Goal: Task Accomplishment & Management: Manage account settings

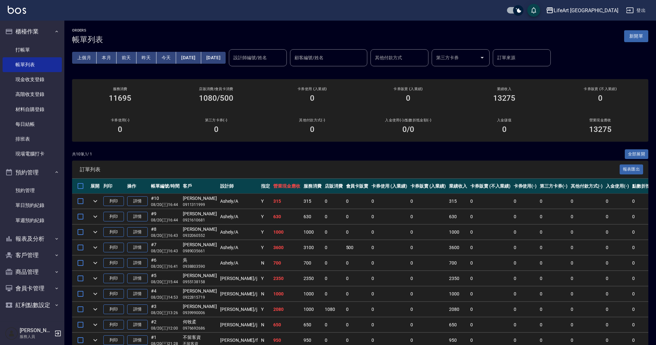
click at [641, 42] on div "ORDERS 帳單列表 新開單" at bounding box center [360, 36] width 576 height 16
click at [639, 38] on button "新開單" at bounding box center [636, 36] width 24 height 12
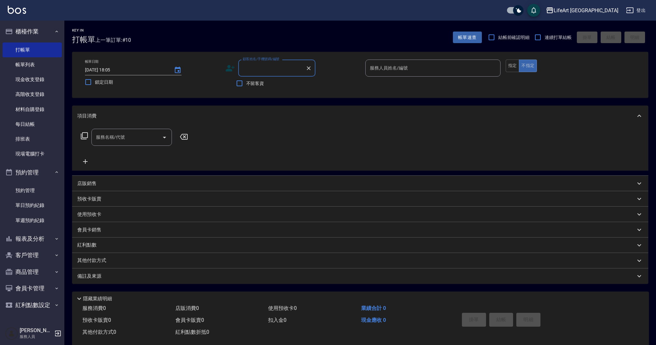
click at [287, 70] on input "顧客姓名/手機號碼/編號" at bounding box center [272, 67] width 62 height 11
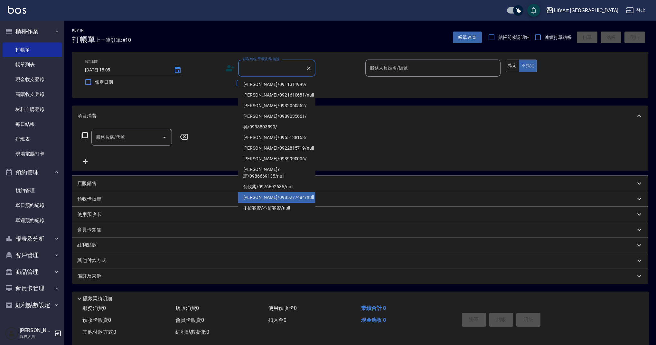
click at [271, 192] on li "[PERSON_NAME]/0985277484/null" at bounding box center [276, 197] width 77 height 11
type input "[PERSON_NAME]/0985277484/null"
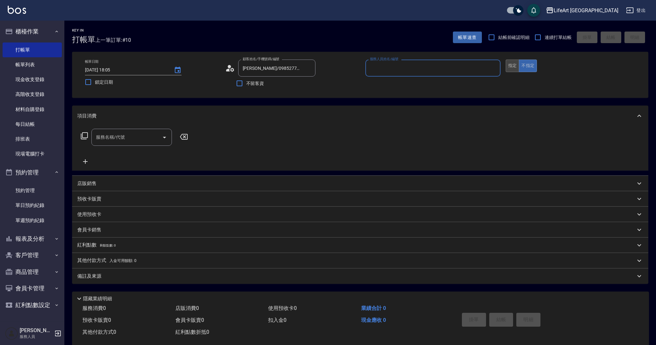
click at [508, 68] on button "指定" at bounding box center [513, 66] width 14 height 13
click at [228, 65] on icon at bounding box center [230, 68] width 10 height 10
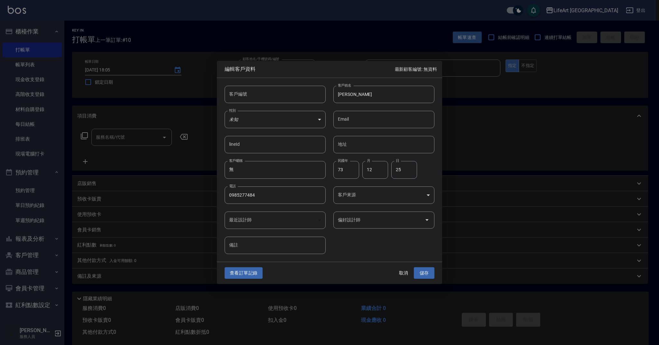
click at [362, 197] on body "LifeArt 蘆洲 登出 櫃檯作業 打帳單 帳單列表 現金收支登錄 高階收支登錄 材料自購登錄 每日結帳 排班表 現場電腦打卡 預約管理 預約管理 單日預約…" at bounding box center [329, 177] width 659 height 354
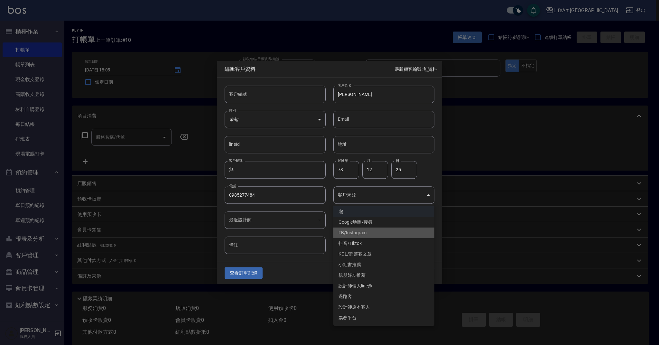
click at [353, 232] on li "FB/Instagram" at bounding box center [383, 233] width 101 height 11
type input "FB/Instagram"
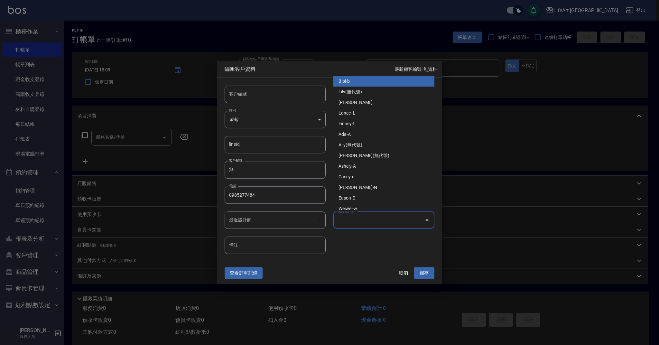
click at [366, 216] on input "偏好設計師" at bounding box center [379, 219] width 86 height 11
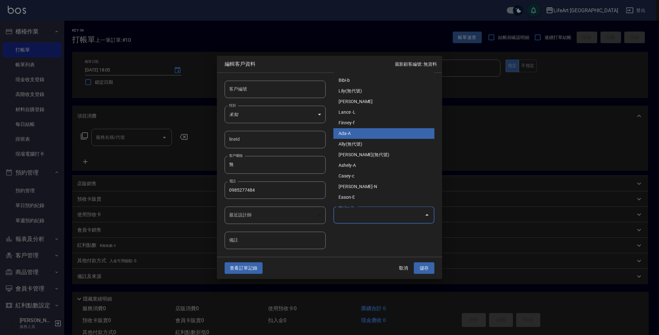
click at [361, 129] on li "Ada-A" at bounding box center [383, 133] width 101 height 11
type input "Ada"
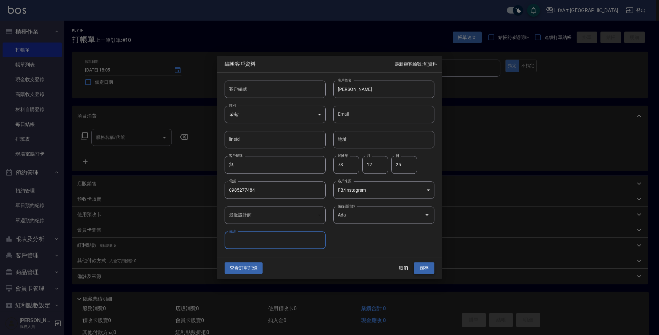
click at [427, 273] on button "儲存" at bounding box center [424, 268] width 21 height 12
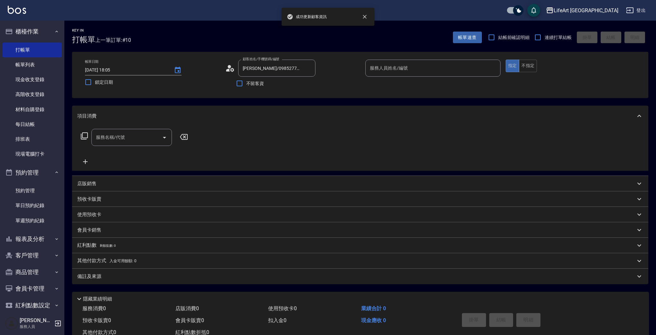
click at [401, 70] on div "服務人員姓名/編號 服務人員姓名/編號" at bounding box center [432, 68] width 135 height 17
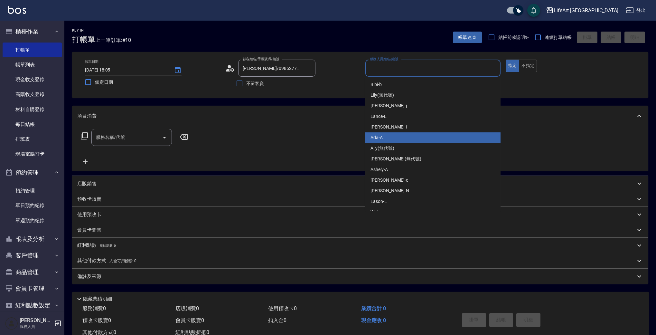
click at [381, 139] on span "Ada -A" at bounding box center [376, 137] width 12 height 7
type input "Ada-A"
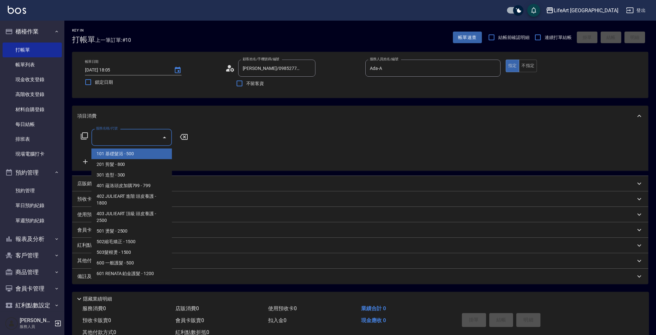
click at [133, 140] on input "服務名稱/代號" at bounding box center [126, 137] width 65 height 11
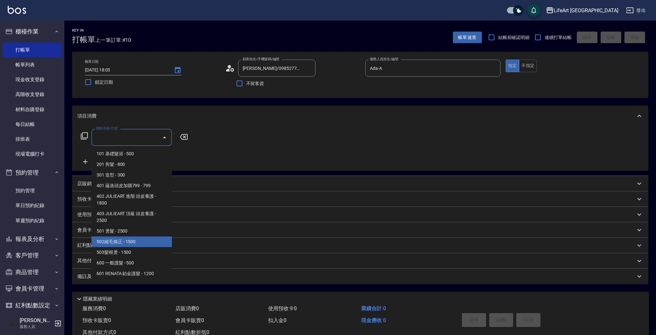
click at [138, 238] on span "502縮毛矯正 - 1500" at bounding box center [131, 241] width 80 height 11
type input "502縮毛矯正 (502)"
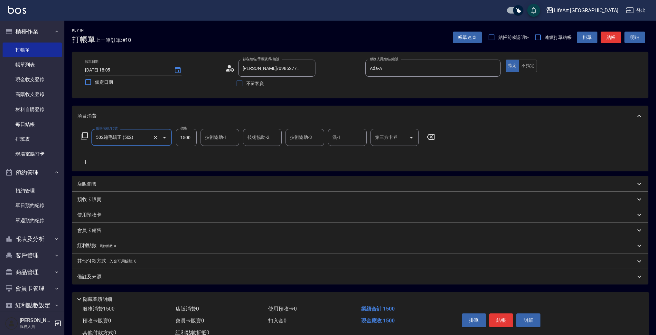
click at [86, 162] on icon at bounding box center [85, 162] width 5 height 5
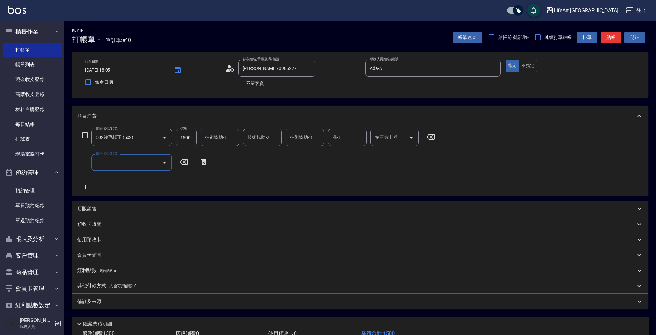
click at [121, 160] on input "服務名稱/代號" at bounding box center [126, 162] width 65 height 11
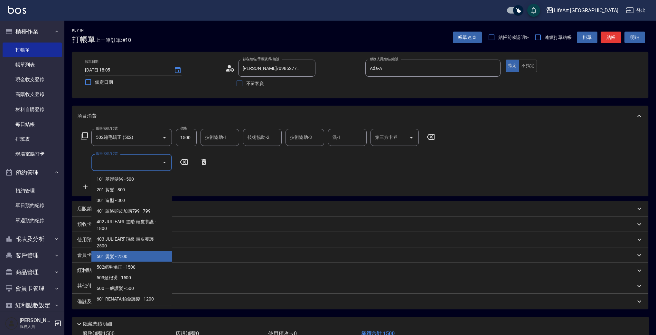
scroll to position [87, 0]
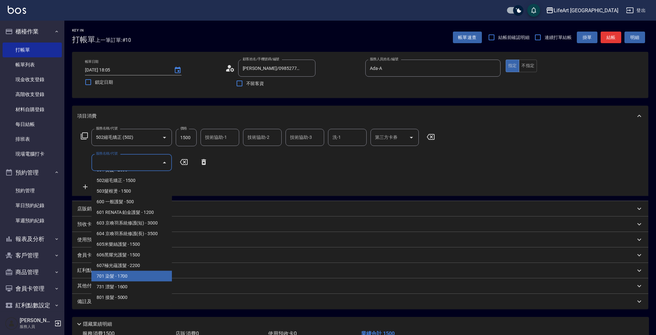
click at [120, 281] on span "701 染髮 - 1700" at bounding box center [131, 276] width 80 height 11
type input "701 染髮(701)"
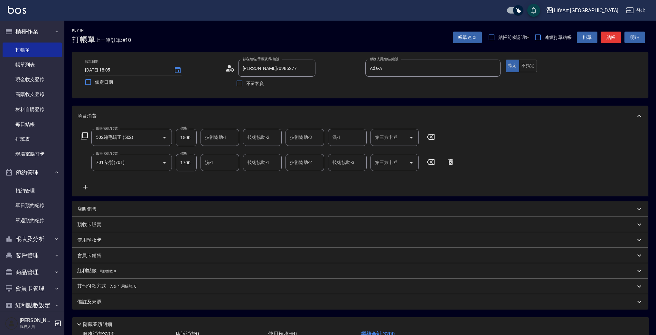
click at [83, 188] on icon at bounding box center [85, 187] width 16 height 8
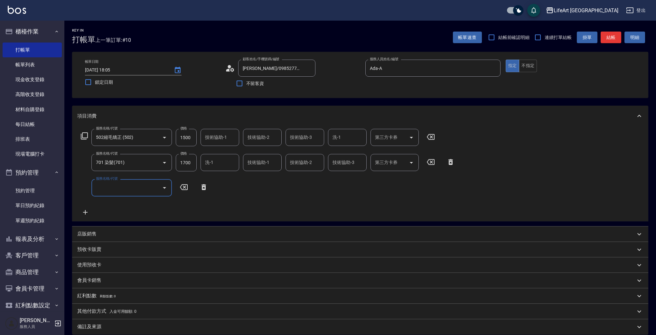
click at [114, 184] on div "服務名稱/代號 服務名稱/代號" at bounding box center [131, 187] width 80 height 17
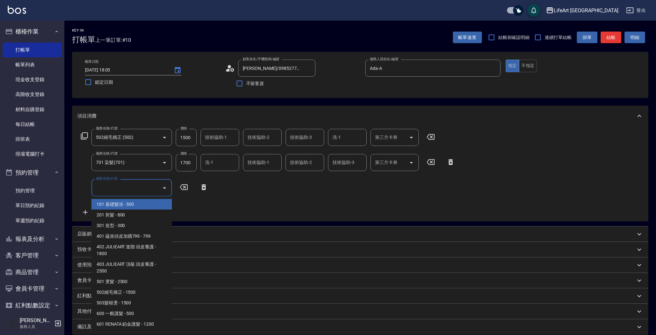
click at [142, 185] on input "服務名稱/代號" at bounding box center [126, 187] width 65 height 11
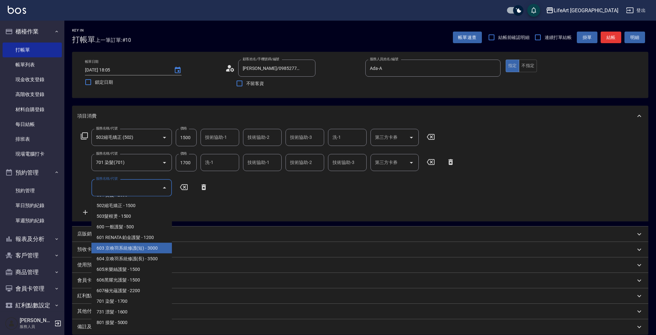
click at [154, 248] on span "603 京喚羽系統修護(短) - 3000" at bounding box center [131, 248] width 80 height 11
type input "603 京喚羽系統修護(短)(603)"
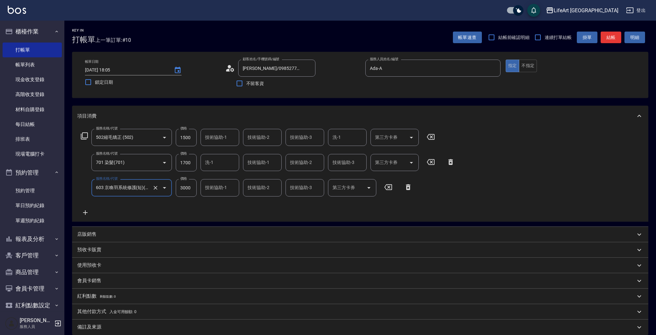
click at [190, 188] on input "3000" at bounding box center [186, 187] width 21 height 17
type input "2500"
click at [193, 141] on input "1500" at bounding box center [186, 137] width 21 height 17
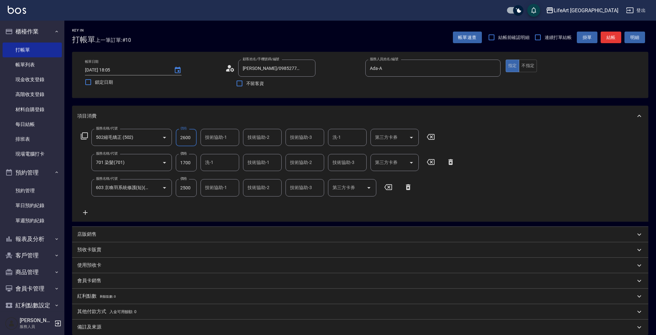
click at [192, 133] on input "2600" at bounding box center [186, 137] width 21 height 17
type input "2700"
click at [187, 160] on input "1700" at bounding box center [186, 162] width 21 height 17
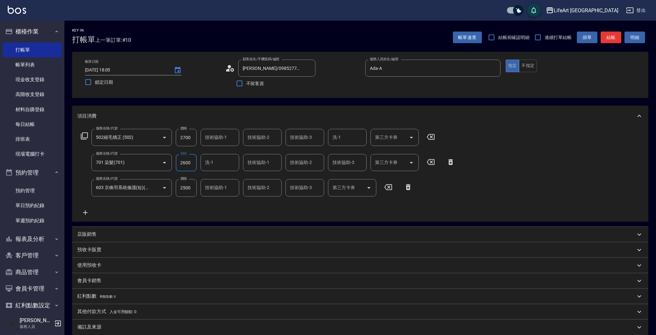
type input "2600"
click at [218, 211] on div "服務名稱/代號 502縮毛矯正 (502) 服務名稱/代號 價格 2700 價格 技術協助-1 技術協助-1 技術協助-2 技術協助-2 技術協助-3 技術協…" at bounding box center [267, 172] width 381 height 87
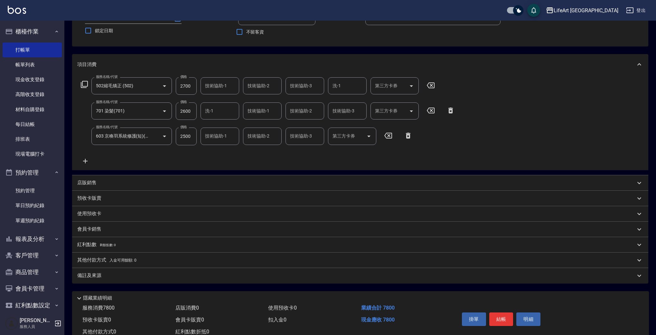
scroll to position [72, 0]
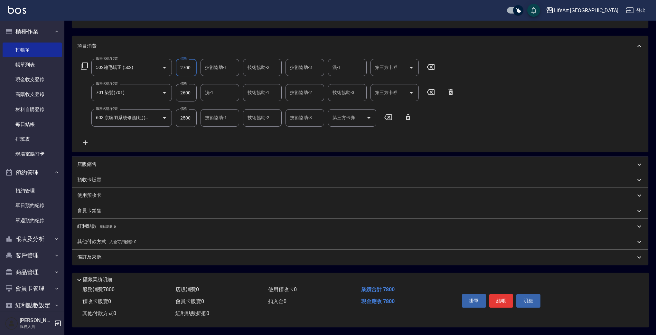
click at [187, 66] on input "2700" at bounding box center [186, 67] width 21 height 17
type input "3000"
click at [188, 93] on input "2600" at bounding box center [186, 92] width 21 height 17
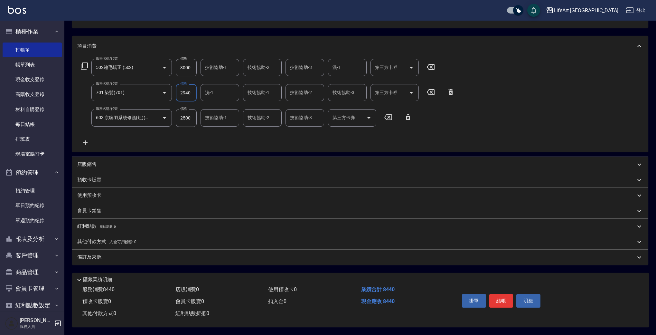
type input "2940"
click at [210, 138] on div "服務名稱/代號 502縮毛矯正 (502) 服務名稱/代號 價格 3000 價格 技術協助-1 技術協助-1 技術協助-2 技術協助-2 技術協助-3 技術協…" at bounding box center [267, 102] width 381 height 87
click at [135, 254] on div "備註及來源" at bounding box center [356, 257] width 558 height 7
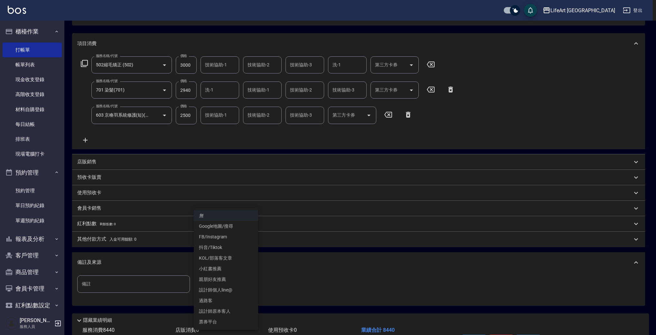
click at [214, 285] on body "LifeArt 蘆洲 登出 櫃檯作業 打帳單 帳單列表 現金收支登錄 高階收支登錄 材料自購登錄 每日結帳 排班表 現場電腦打卡 預約管理 預約管理 單日預約…" at bounding box center [328, 152] width 656 height 448
click at [223, 238] on li "FB/Instagram" at bounding box center [226, 236] width 64 height 11
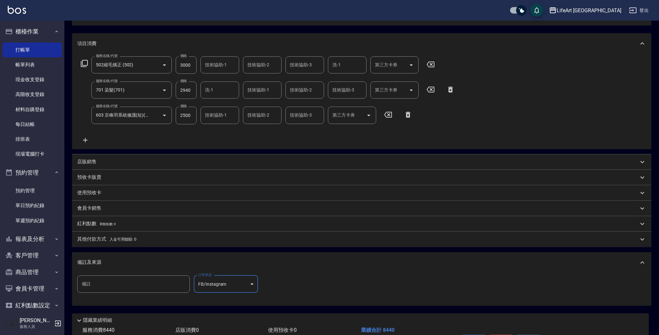
type input "FB/Instagram"
click at [145, 282] on input "備註" at bounding box center [133, 283] width 113 height 17
click at [168, 259] on div "備註及來源" at bounding box center [356, 262] width 558 height 7
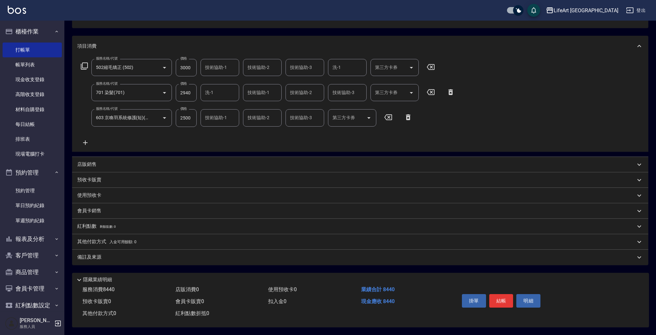
click at [168, 259] on div "備註及來源" at bounding box center [360, 256] width 576 height 15
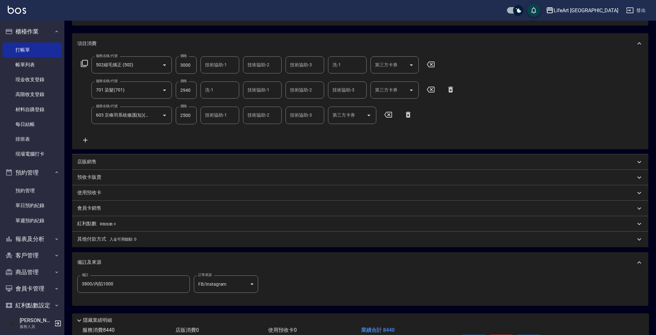
click at [81, 285] on input "3800/內陷1000" at bounding box center [133, 283] width 113 height 17
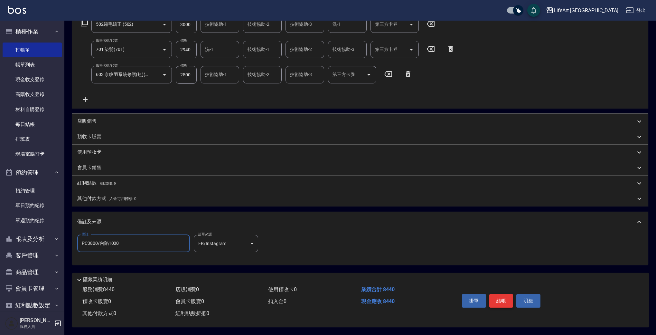
type input "PC3800/內陷1000"
click at [507, 296] on button "結帳" at bounding box center [501, 301] width 24 height 14
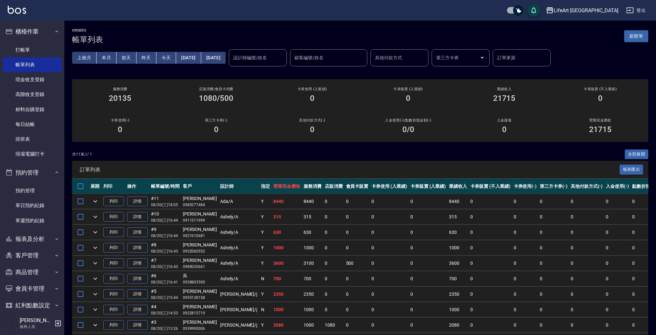
click at [633, 34] on button "新開單" at bounding box center [636, 36] width 24 height 12
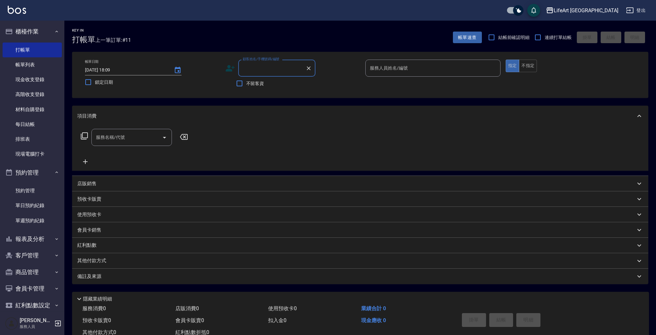
click at [276, 66] on input "顧客姓名/手機號碼/編號" at bounding box center [272, 67] width 62 height 11
click at [275, 85] on li "[PERSON_NAME]/0933752317/null" at bounding box center [276, 84] width 77 height 11
type input "[PERSON_NAME]/0933752317/null"
type input "Ashely-A"
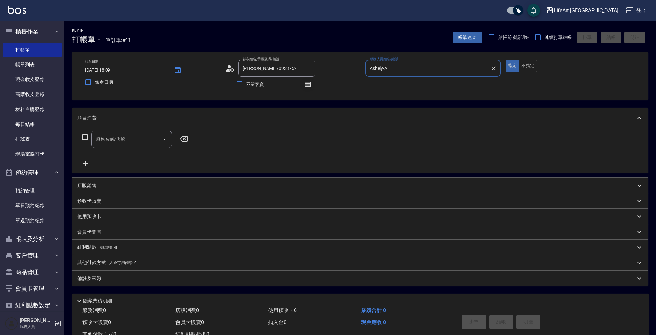
click at [310, 85] on icon "button" at bounding box center [307, 84] width 5 height 4
click at [127, 132] on div "服務名稱/代號" at bounding box center [131, 139] width 80 height 17
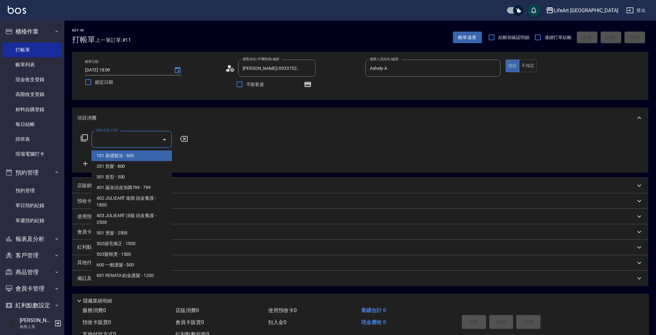
click at [133, 157] on span "101 基礎髮浴 - 500" at bounding box center [131, 155] width 80 height 11
type input "101 基礎髮浴 (101)"
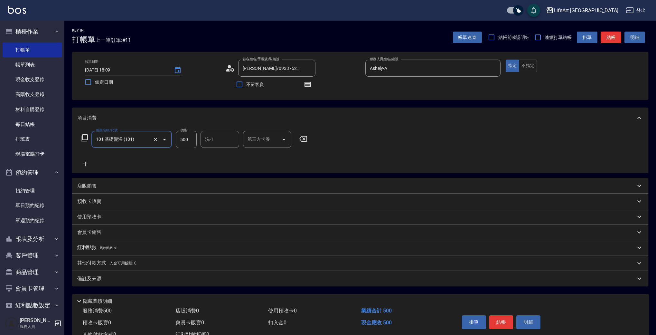
click at [84, 166] on icon at bounding box center [85, 164] width 16 height 8
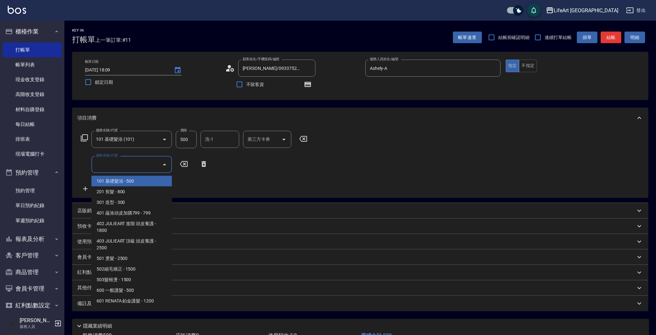
click at [100, 167] on input "服務名稱/代號" at bounding box center [126, 164] width 65 height 11
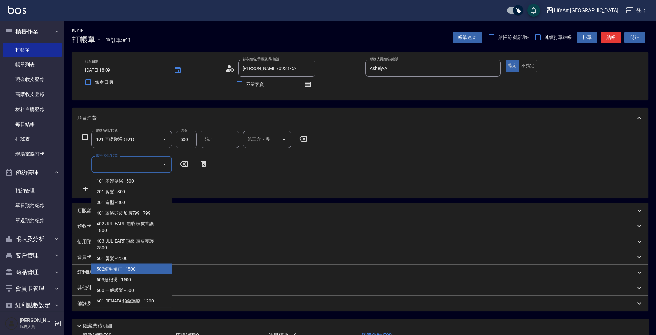
scroll to position [87, 0]
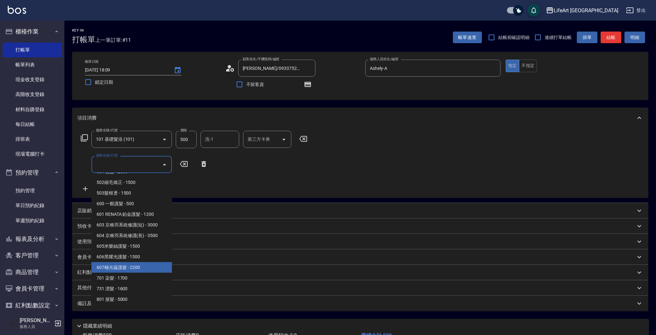
click at [146, 268] on span "607極光蘊護髮 - 2200" at bounding box center [131, 267] width 80 height 11
type input "607極光蘊護髮(607)"
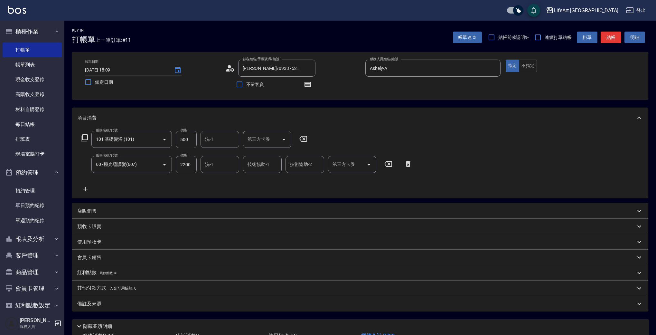
click at [81, 188] on icon at bounding box center [85, 189] width 16 height 8
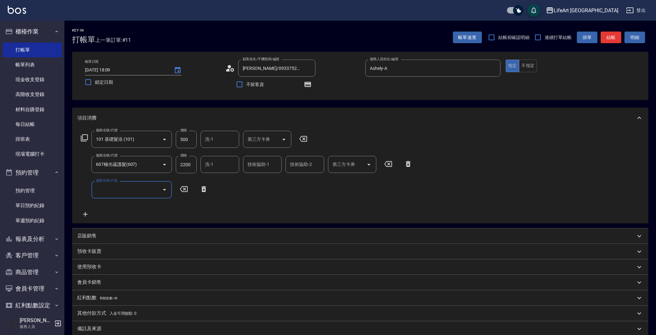
click at [104, 188] on input "服務名稱/代號" at bounding box center [126, 189] width 65 height 11
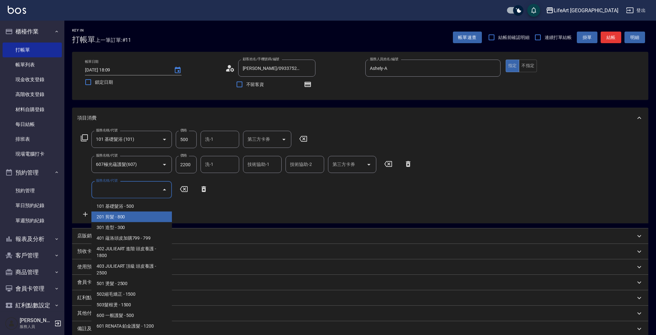
click at [122, 216] on span "201 剪髮 - 800" at bounding box center [131, 216] width 80 height 11
type input "201 剪髮(201)"
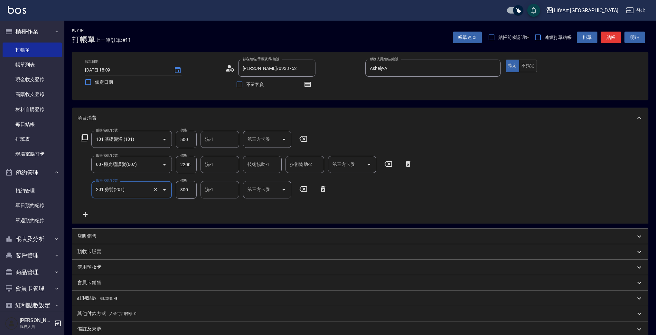
click at [189, 140] on input "500" at bounding box center [186, 139] width 21 height 17
type input "350"
click at [190, 167] on input "2200" at bounding box center [186, 164] width 21 height 17
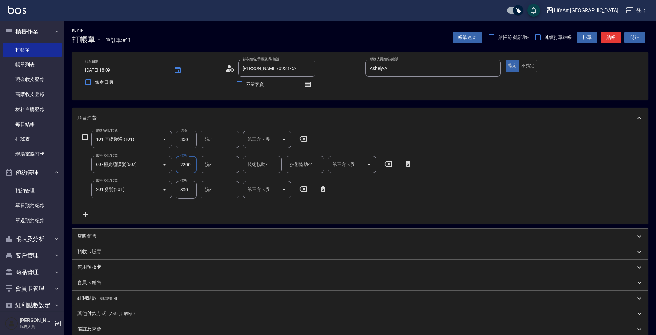
click at [196, 185] on input "800" at bounding box center [186, 189] width 21 height 17
type input "630"
drag, startPoint x: 205, startPoint y: 202, endPoint x: 201, endPoint y: 202, distance: 3.9
click at [205, 202] on div "服務名稱/代號 101 基礎髮浴 (101) 服務名稱/代號 價格 350 價格 洗-1 洗-1 第三方卡券 第三方卡券 服務名稱/代號 607極光蘊護髮(6…" at bounding box center [246, 174] width 339 height 87
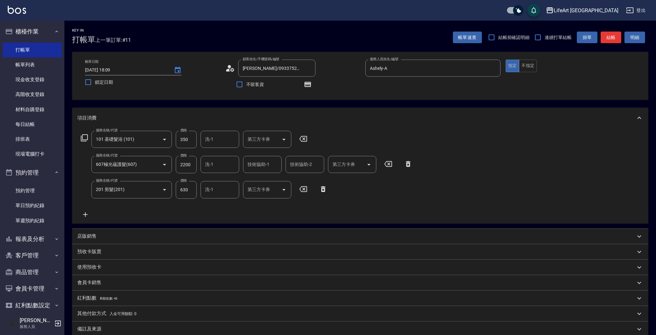
scroll to position [74, 0]
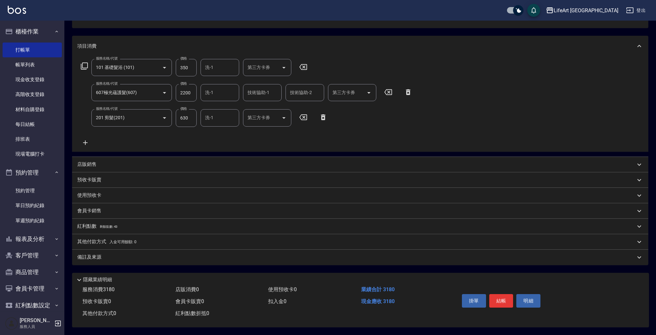
click at [98, 208] on p "會員卡銷售" at bounding box center [89, 210] width 24 height 7
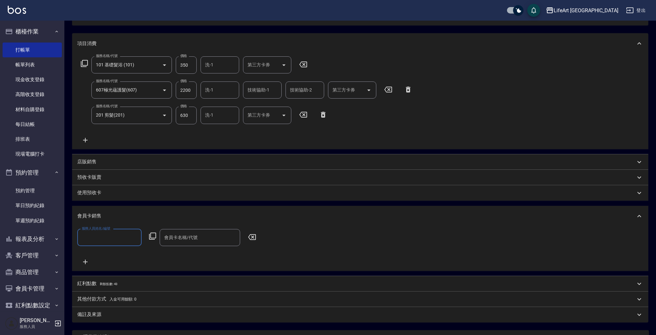
click at [99, 235] on input "服務人員姓名/編號" at bounding box center [109, 237] width 59 height 11
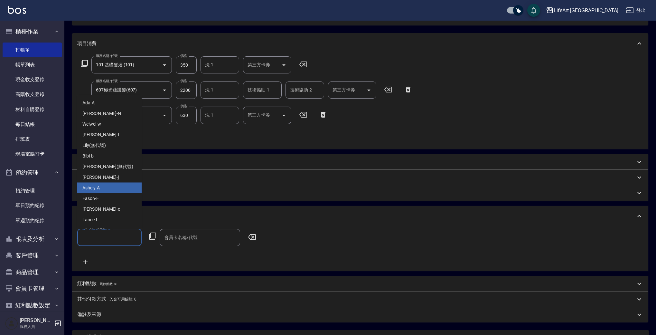
click at [103, 189] on div "Ashely -A" at bounding box center [109, 187] width 64 height 11
type input "Ashely-A"
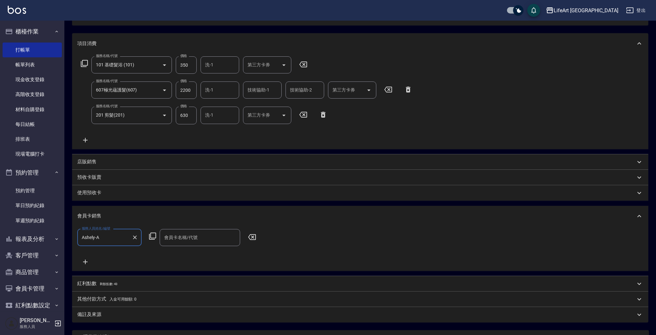
click at [183, 247] on div "服務人員姓名/編號 [PERSON_NAME]-A 服務人員姓名/編號 會員卡名稱/代號 會員卡名稱/代號" at bounding box center [360, 247] width 566 height 37
click at [184, 243] on div "會員卡名稱/代號" at bounding box center [200, 237] width 80 height 17
click at [181, 256] on span "會員卡一號 - 01" at bounding box center [200, 253] width 80 height 11
type input "會員卡一號-365天"
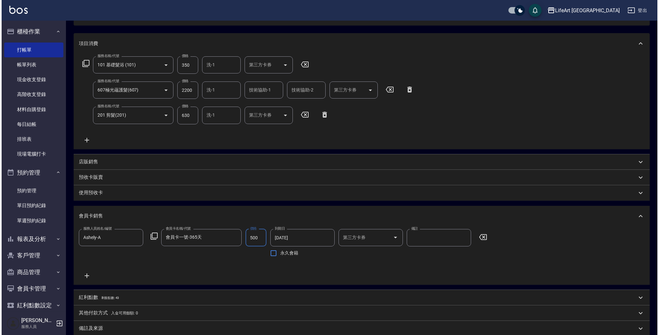
scroll to position [148, 0]
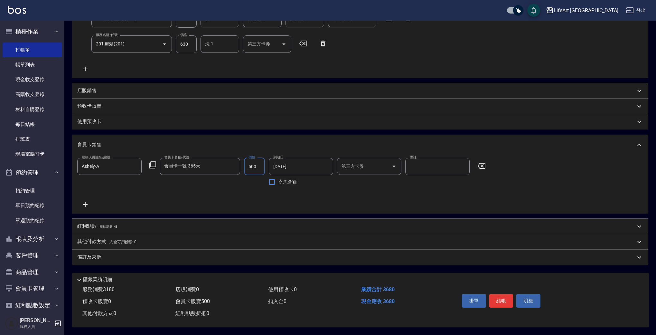
type input "500"
click at [92, 224] on p "紅利點數 剩餘點數: 43" at bounding box center [97, 226] width 40 height 7
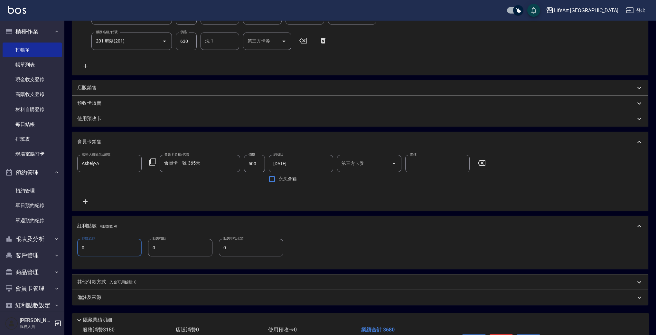
click at [94, 244] on input "0" at bounding box center [109, 247] width 64 height 17
type input "7"
drag, startPoint x: 167, startPoint y: 301, endPoint x: 173, endPoint y: 304, distance: 7.5
click at [167, 301] on div "備註及來源" at bounding box center [360, 297] width 576 height 15
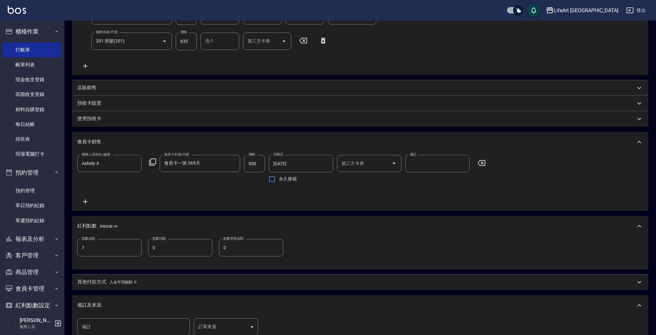
click at [225, 324] on body "LifeArt 蘆洲 登出 櫃檯作業 打帳單 帳單列表 現金收支登錄 高階收支登錄 材料自購登錄 每日結帳 排班表 現場電腦打卡 預約管理 預約管理 單日預約…" at bounding box center [328, 135] width 656 height 566
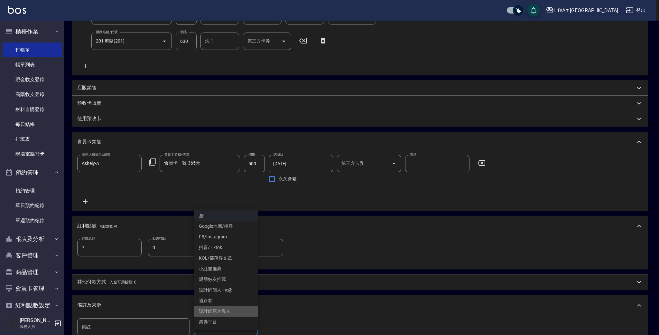
click at [232, 311] on li "設計師原本客人" at bounding box center [226, 311] width 64 height 11
type input "設計師原本客人"
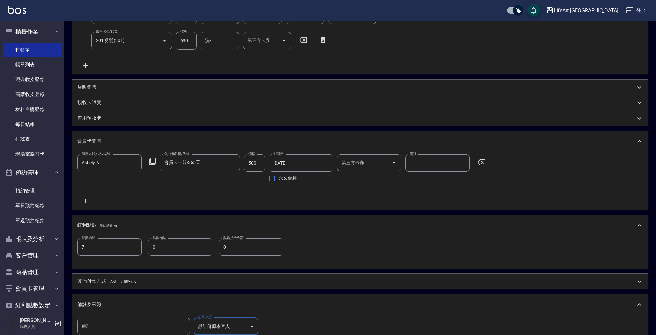
scroll to position [235, 0]
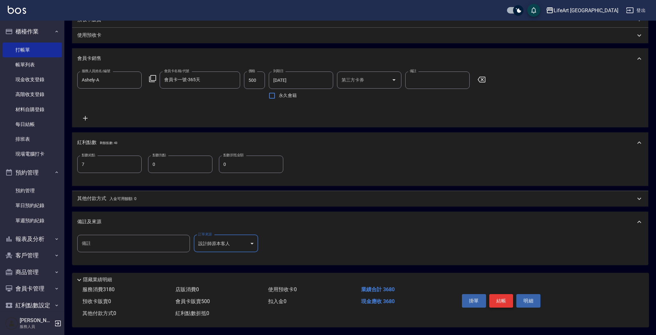
click at [505, 298] on button "結帳" at bounding box center [501, 301] width 24 height 14
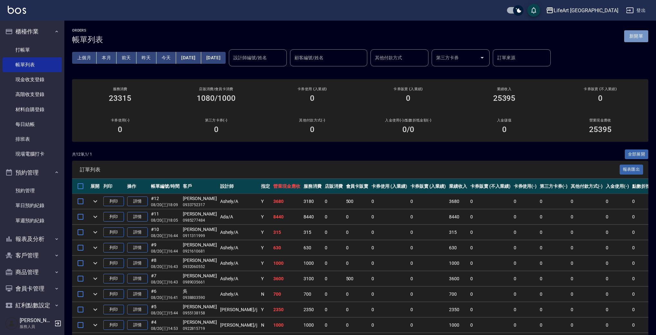
click at [643, 38] on button "新開單" at bounding box center [636, 36] width 24 height 12
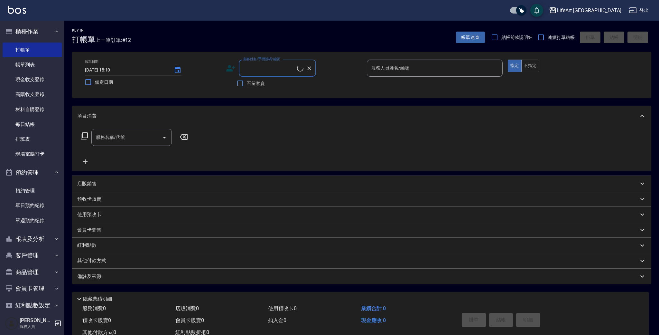
click at [270, 65] on input "顧客姓名/手機號碼/編號" at bounding box center [269, 67] width 55 height 11
click at [287, 85] on li "[PERSON_NAME]/0930810688/" at bounding box center [276, 84] width 77 height 11
type input "[PERSON_NAME]/0930810688/"
click at [309, 86] on div "不留客資" at bounding box center [270, 84] width 90 height 14
type input "Ashely-A"
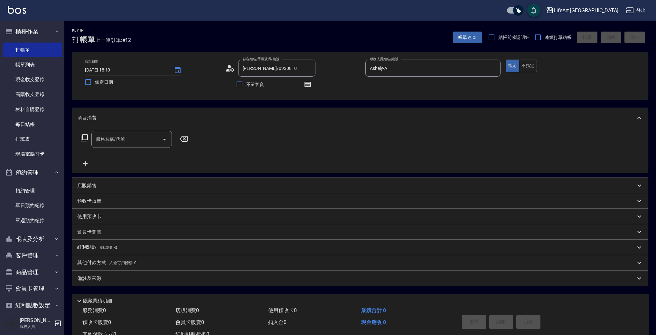
click at [230, 70] on icon at bounding box center [230, 68] width 10 height 10
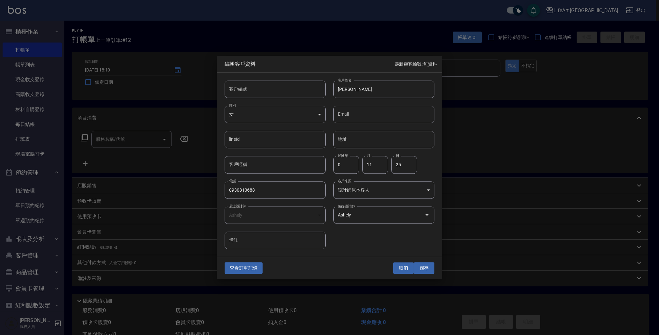
click at [403, 268] on button "取消" at bounding box center [403, 268] width 21 height 12
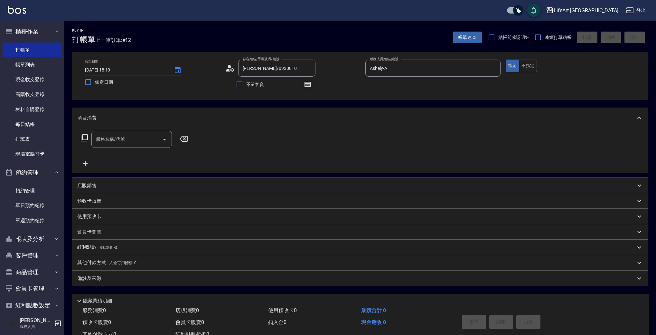
click at [305, 82] on icon "button" at bounding box center [307, 84] width 6 height 5
click at [305, 83] on icon "button" at bounding box center [307, 84] width 5 height 4
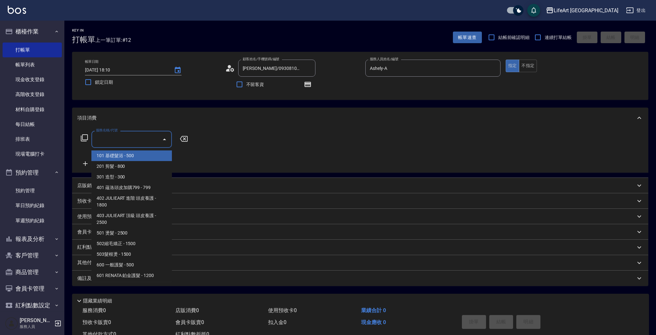
click at [124, 143] on input "服務名稱/代號" at bounding box center [126, 139] width 65 height 11
click at [125, 158] on span "101 基礎髮浴 - 500" at bounding box center [131, 155] width 80 height 11
type input "101 基礎髮浴 (101)"
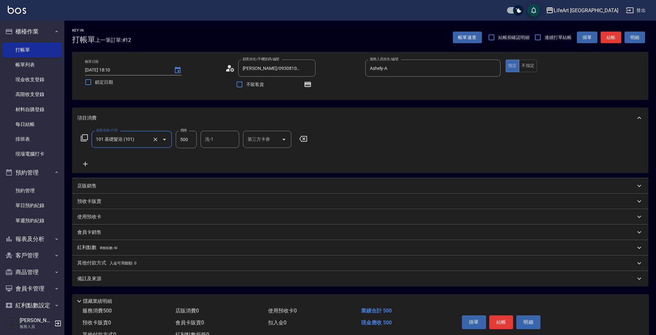
click at [87, 163] on icon at bounding box center [85, 164] width 5 height 5
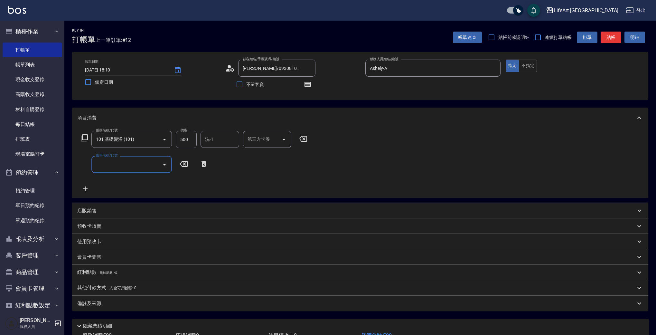
click at [108, 161] on div "服務名稱/代號 服務名稱/代號" at bounding box center [131, 164] width 80 height 17
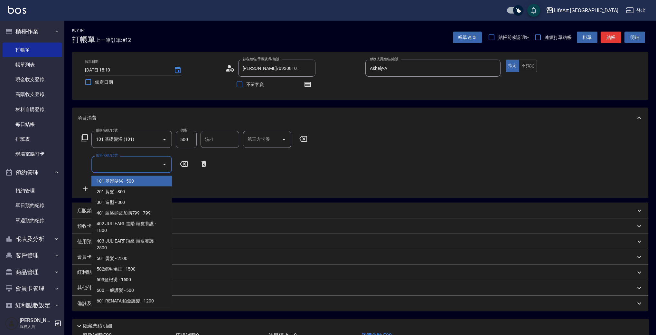
click at [126, 168] on input "服務名稱/代號" at bounding box center [126, 164] width 65 height 11
click at [126, 189] on span "201 剪髮 - 800" at bounding box center [131, 191] width 80 height 11
type input "201 剪髮(201)"
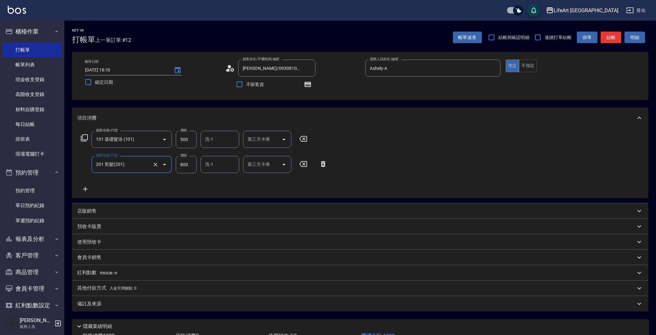
click at [86, 187] on icon at bounding box center [85, 189] width 16 height 8
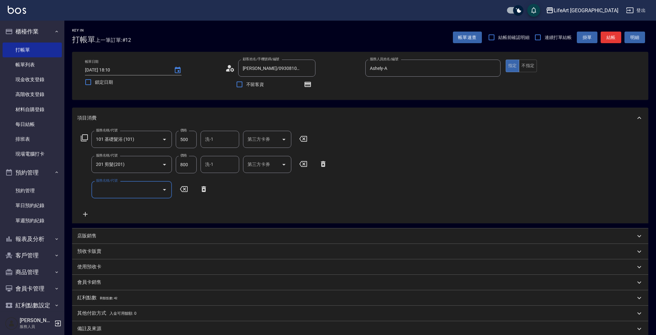
click at [109, 183] on label "服務名稱/代號" at bounding box center [107, 180] width 22 height 5
click at [109, 185] on input "服務名稱/代號" at bounding box center [126, 189] width 65 height 11
click at [146, 196] on div "服務名稱/代號" at bounding box center [131, 189] width 80 height 17
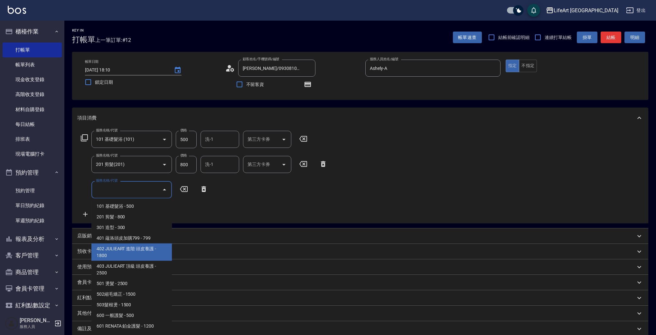
scroll to position [87, 0]
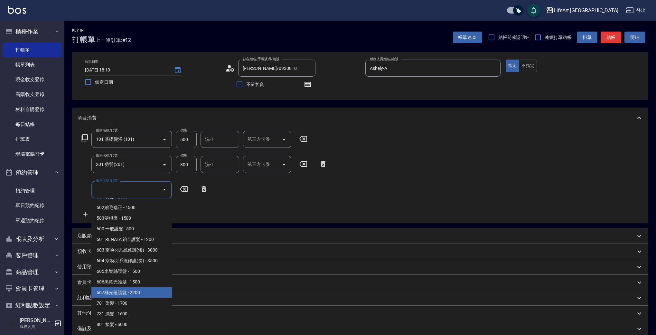
click at [143, 291] on span "607極光蘊護髮 - 2200" at bounding box center [131, 292] width 80 height 11
type input "607極光蘊護髮(607)"
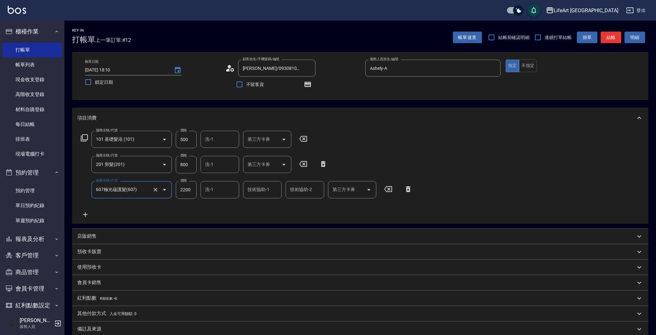
click at [185, 140] on input "500" at bounding box center [186, 139] width 21 height 17
click at [189, 138] on input "3500" at bounding box center [186, 139] width 21 height 17
type input "350"
click at [193, 167] on input "800" at bounding box center [186, 164] width 21 height 17
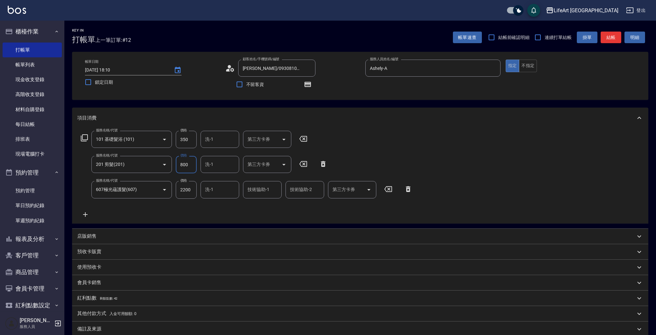
click at [193, 167] on input "800" at bounding box center [186, 164] width 21 height 17
type input "630"
click at [221, 142] on input "洗-1" at bounding box center [219, 139] width 33 height 11
click at [223, 154] on span "Ally (無代號)" at bounding box center [218, 155] width 24 height 7
type input "Ally(無代號)"
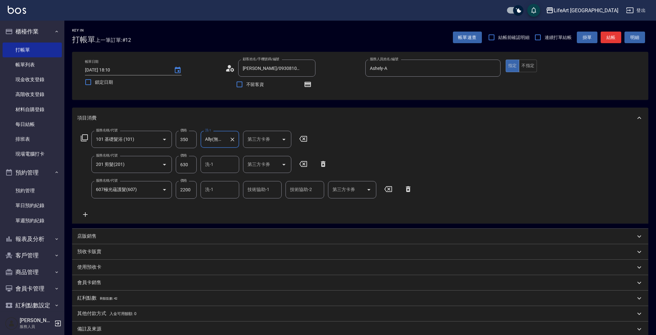
click at [254, 191] on input "技術協助-1" at bounding box center [262, 189] width 33 height 11
click at [253, 212] on ul "Ally (無代號)" at bounding box center [262, 206] width 39 height 16
click at [253, 207] on span "Ally (無代號)" at bounding box center [260, 206] width 24 height 7
type input "Ally(無代號)"
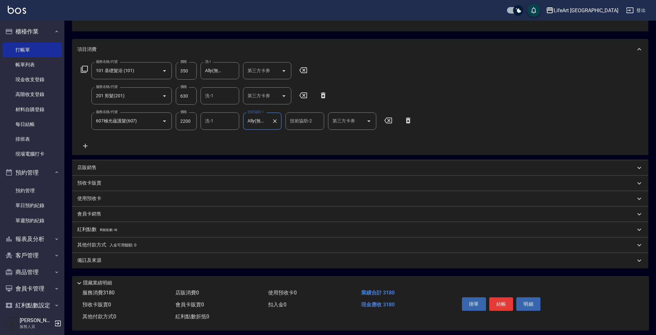
scroll to position [74, 0]
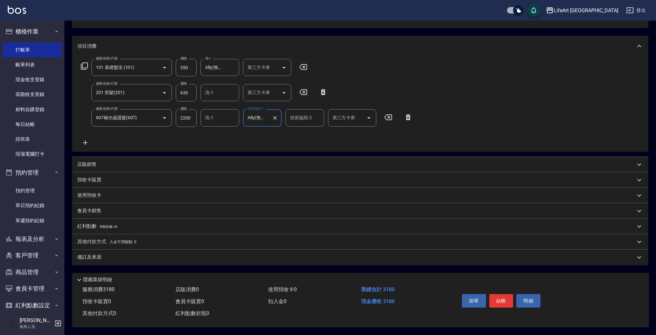
click at [102, 207] on div "會員卡銷售" at bounding box center [356, 210] width 558 height 7
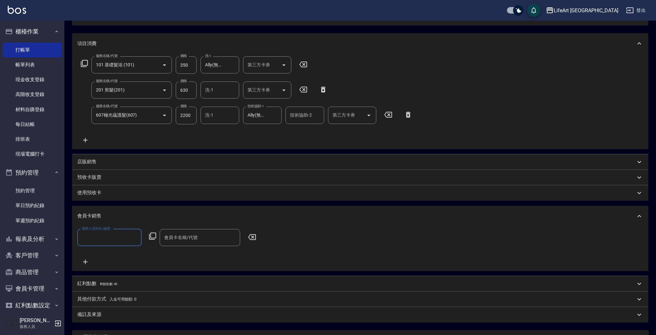
click at [99, 237] on input "服務人員姓名/編號" at bounding box center [109, 237] width 59 height 11
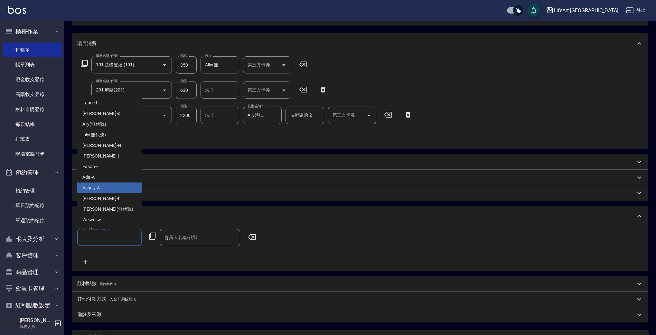
click at [108, 189] on div "Ashely -A" at bounding box center [109, 187] width 64 height 11
type input "Ashely-A"
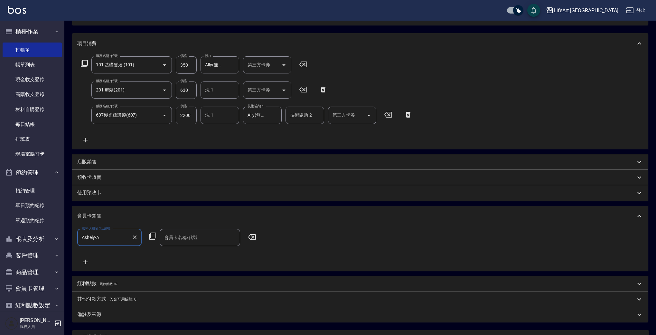
click at [191, 239] on input "會員卡名稱/代號" at bounding box center [200, 237] width 75 height 11
click at [193, 255] on span "會員卡一號 - 01" at bounding box center [200, 253] width 80 height 11
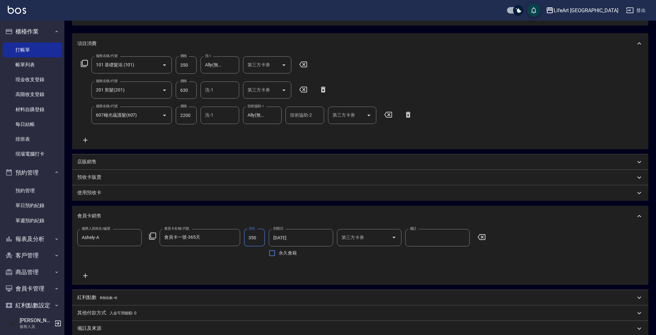
type input "會員卡一號-365天"
type input "500"
click at [119, 298] on div "紅利點數 剩餘點數: 42" at bounding box center [356, 297] width 558 height 7
click at [125, 319] on input "0" at bounding box center [109, 321] width 64 height 17
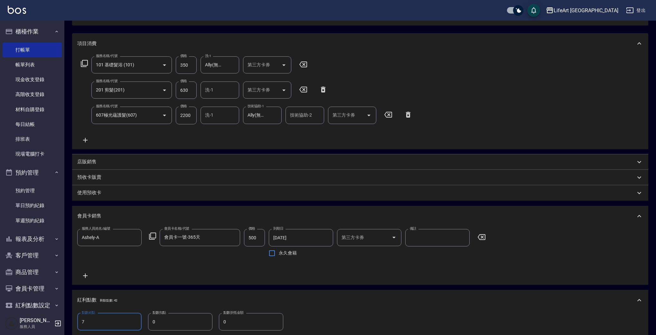
scroll to position [191, 0]
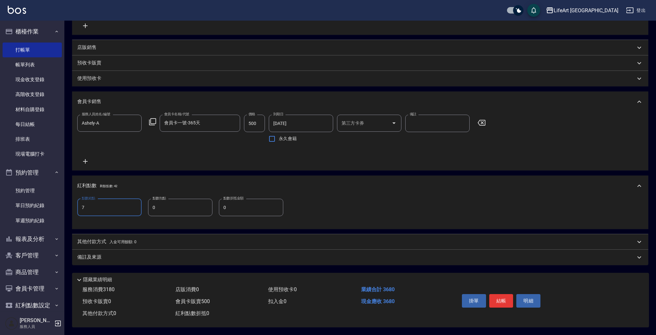
type input "7"
click at [105, 254] on div "備註及來源" at bounding box center [356, 257] width 558 height 7
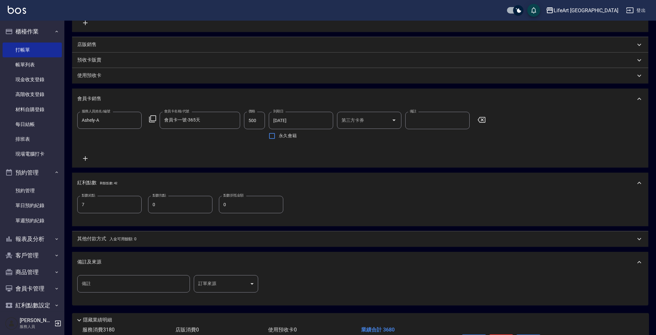
click at [219, 279] on body "LifeArt 蘆洲 登出 櫃檯作業 打帳單 帳單列表 現金收支登錄 高階收支登錄 材料自購登錄 每日結帳 排班表 現場電腦打卡 預約管理 預約管理 單日預約…" at bounding box center [328, 92] width 656 height 566
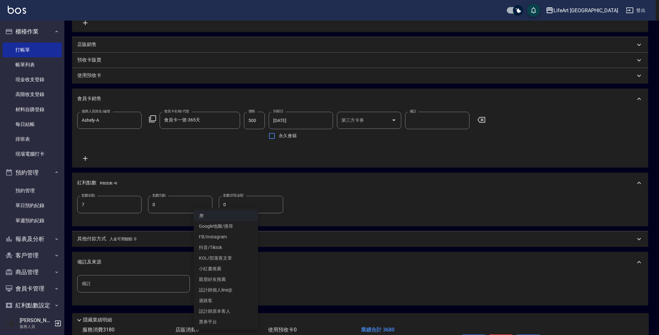
click at [229, 310] on li "設計師原本客人" at bounding box center [226, 311] width 64 height 11
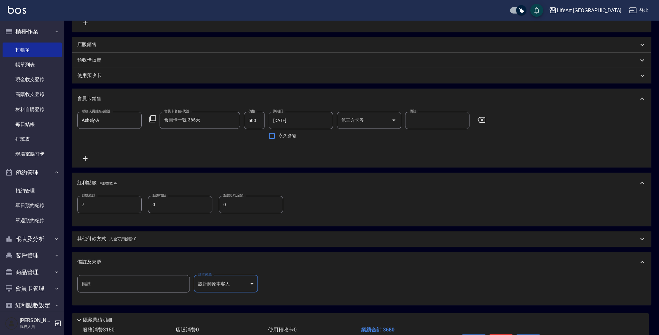
type input "設計師原本客人"
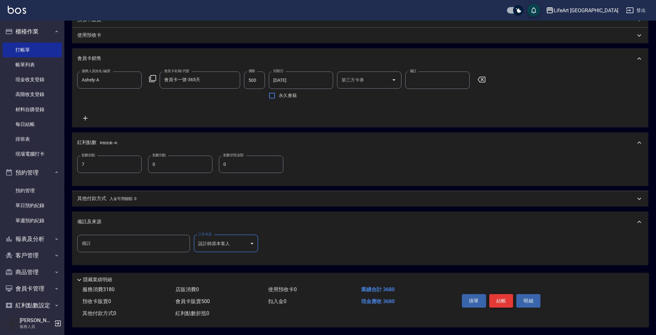
click at [504, 302] on button "結帳" at bounding box center [501, 301] width 24 height 14
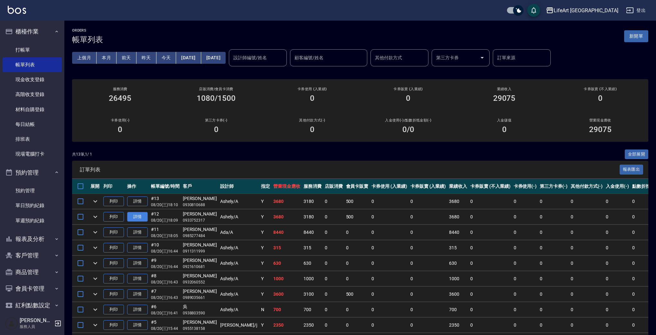
click at [139, 214] on link "詳情" at bounding box center [137, 217] width 21 height 10
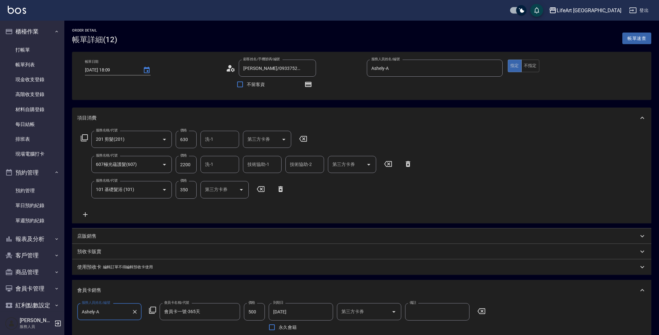
type input "[DATE] 18:09"
type input "[PERSON_NAME]/0933752317/null"
type input "Ashely-A"
type input "7"
click at [307, 84] on icon "button" at bounding box center [307, 84] width 6 height 5
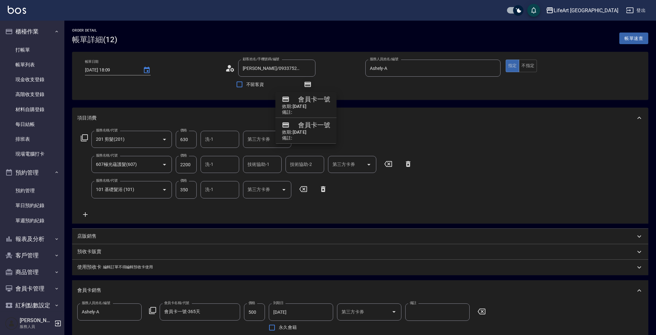
click at [307, 84] on icon "button" at bounding box center [307, 84] width 6 height 5
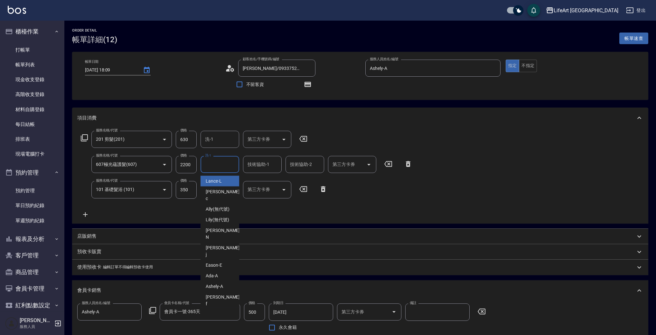
click at [231, 167] on input "洗-1" at bounding box center [219, 164] width 33 height 11
click at [266, 164] on div "技術協助-1 技術協助-1" at bounding box center [262, 164] width 39 height 17
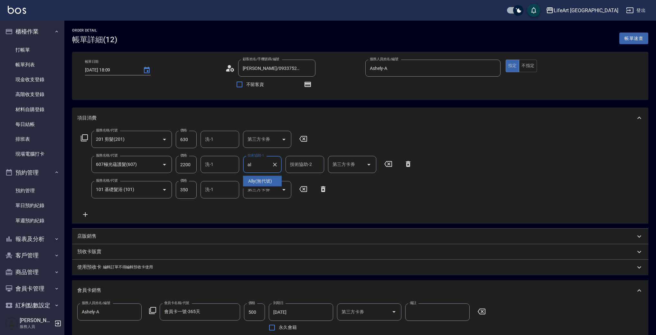
click at [262, 182] on span "Ally (無代號)" at bounding box center [260, 181] width 24 height 7
type input "Ally(無代號)"
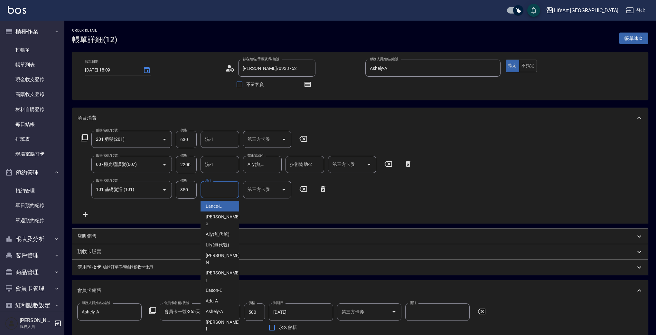
click at [213, 192] on input "洗-1" at bounding box center [219, 189] width 33 height 11
click at [219, 207] on span "Ally (無代號)" at bounding box center [218, 206] width 24 height 7
type input "Ally(無代號)"
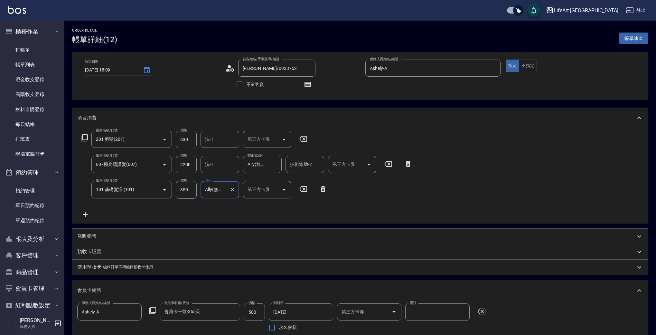
click at [228, 212] on div "服務名稱/代號 201 剪髮(201) 服務名稱/代號 價格 630 價格 洗-1 洗-1 第三方卡券 第三方卡券 服務名稱/代號 607極光蘊護髮(607)…" at bounding box center [246, 174] width 339 height 87
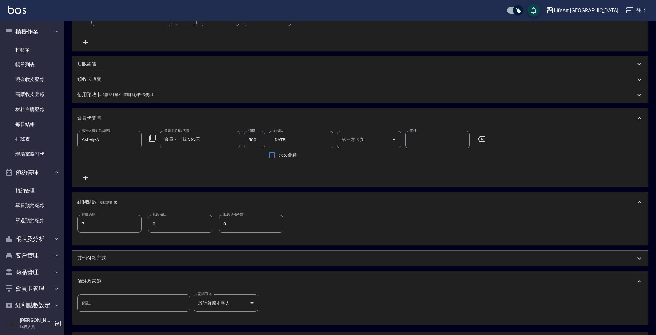
scroll to position [236, 0]
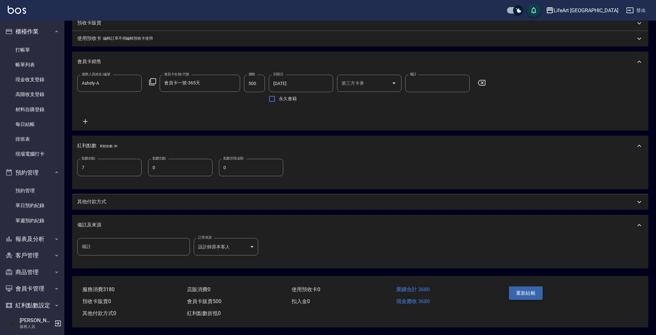
click at [516, 290] on button "重新結帳" at bounding box center [526, 293] width 34 height 14
